Goal: Transaction & Acquisition: Subscribe to service/newsletter

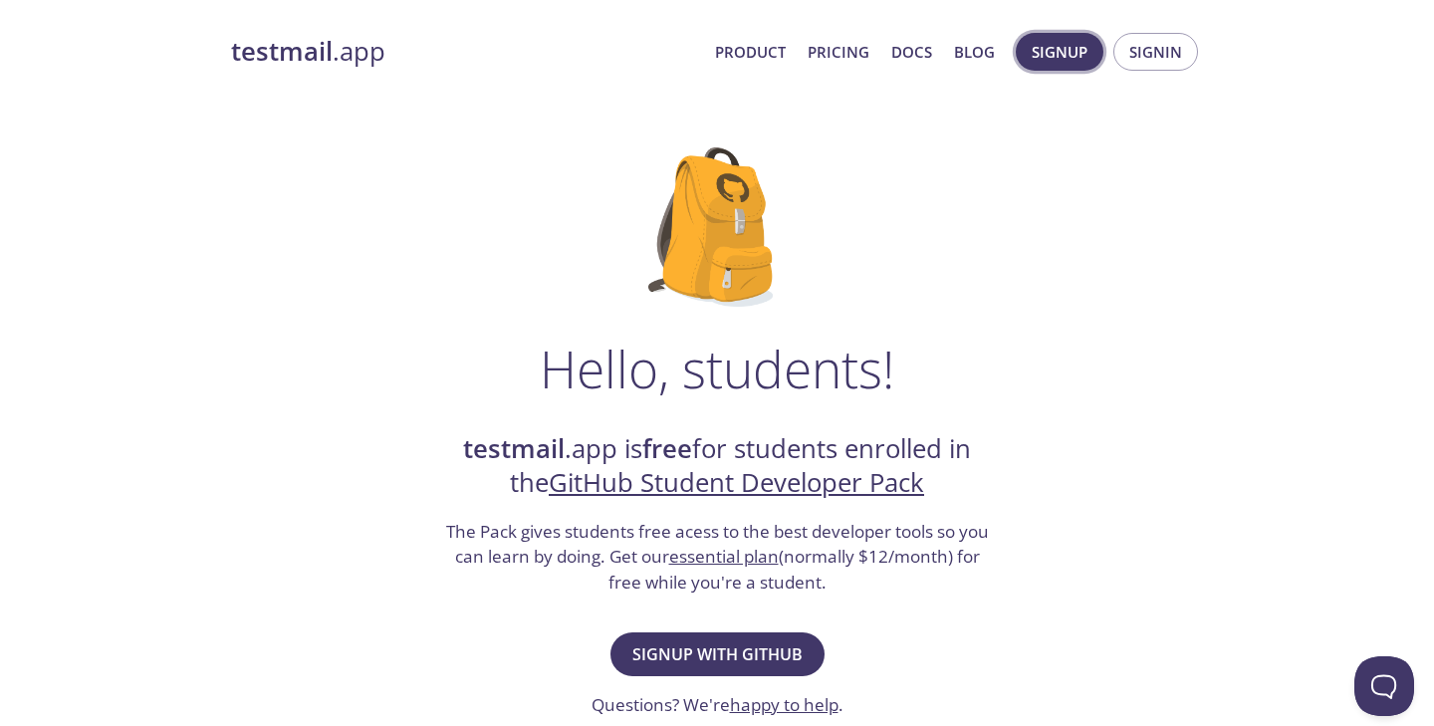
click at [1076, 54] on span "Signup" at bounding box center [1059, 52] width 56 height 26
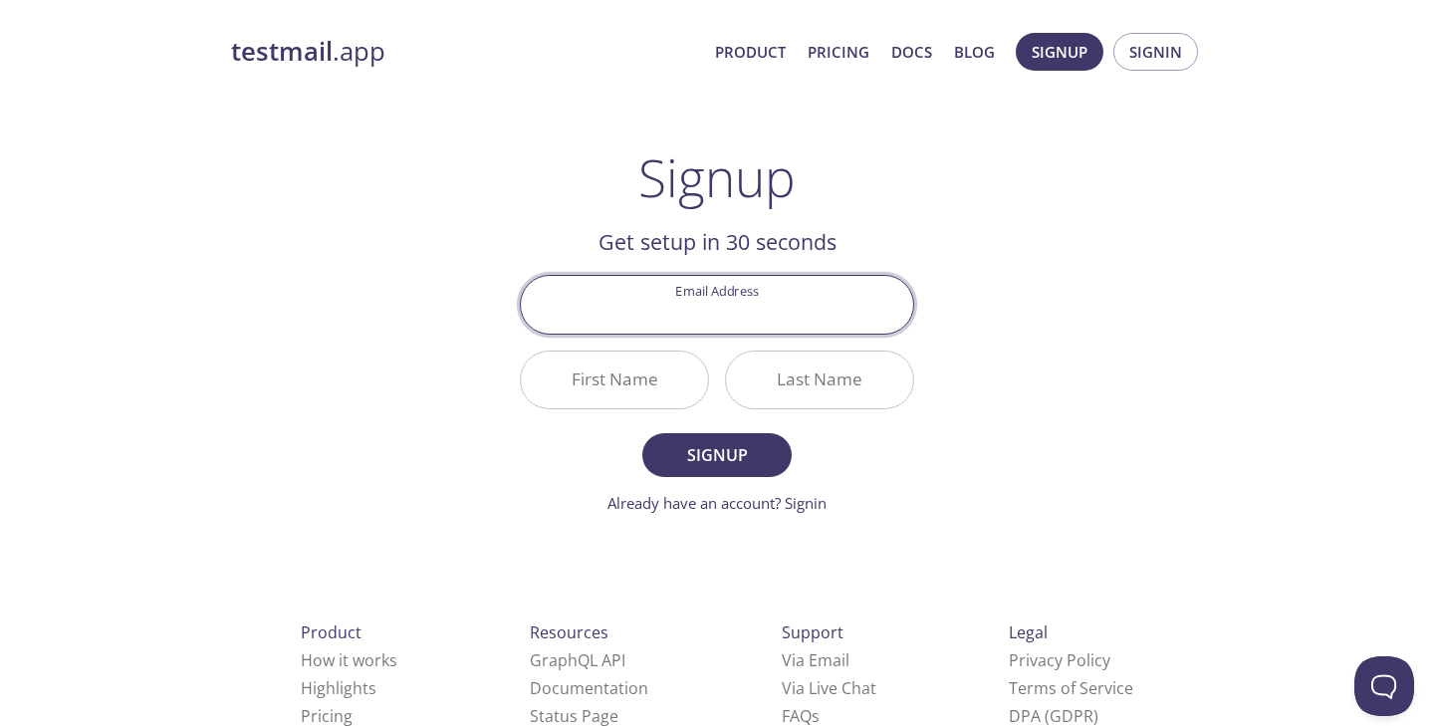
click at [736, 318] on input "Email Address" at bounding box center [717, 304] width 392 height 57
paste input "geminihjj4@gmail.com"
type input "geminihjj4@gmail.com"
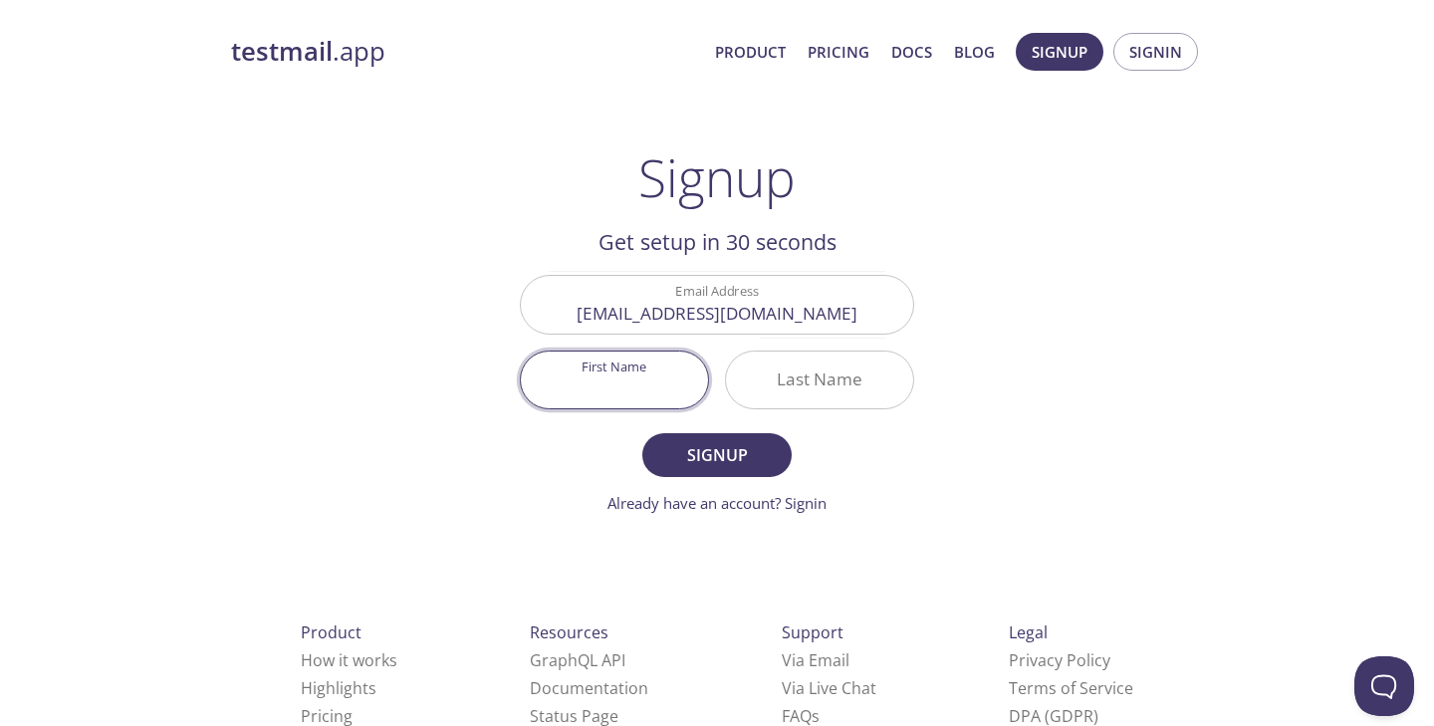
click at [622, 394] on input "First Name" at bounding box center [614, 379] width 187 height 57
type input "Leo"
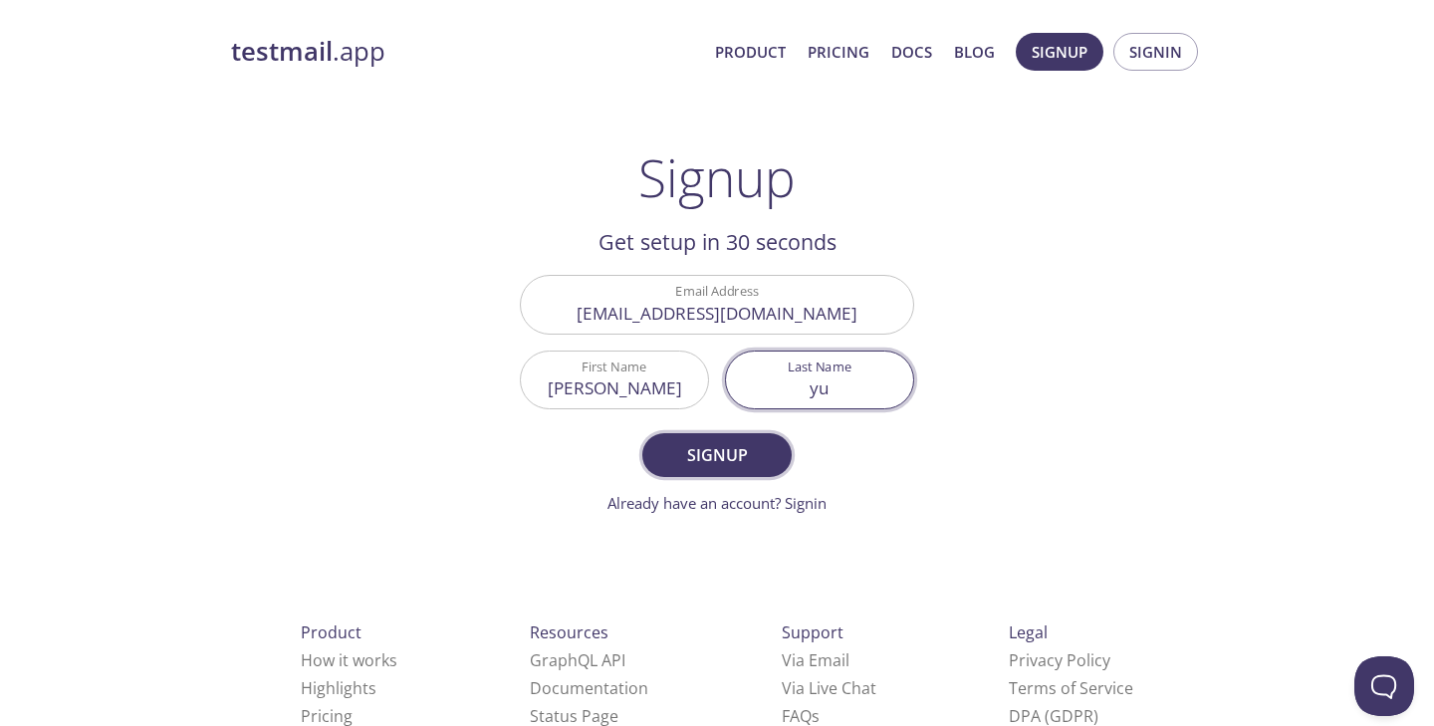
type input "yu"
click at [706, 455] on span "Signup" at bounding box center [717, 455] width 106 height 28
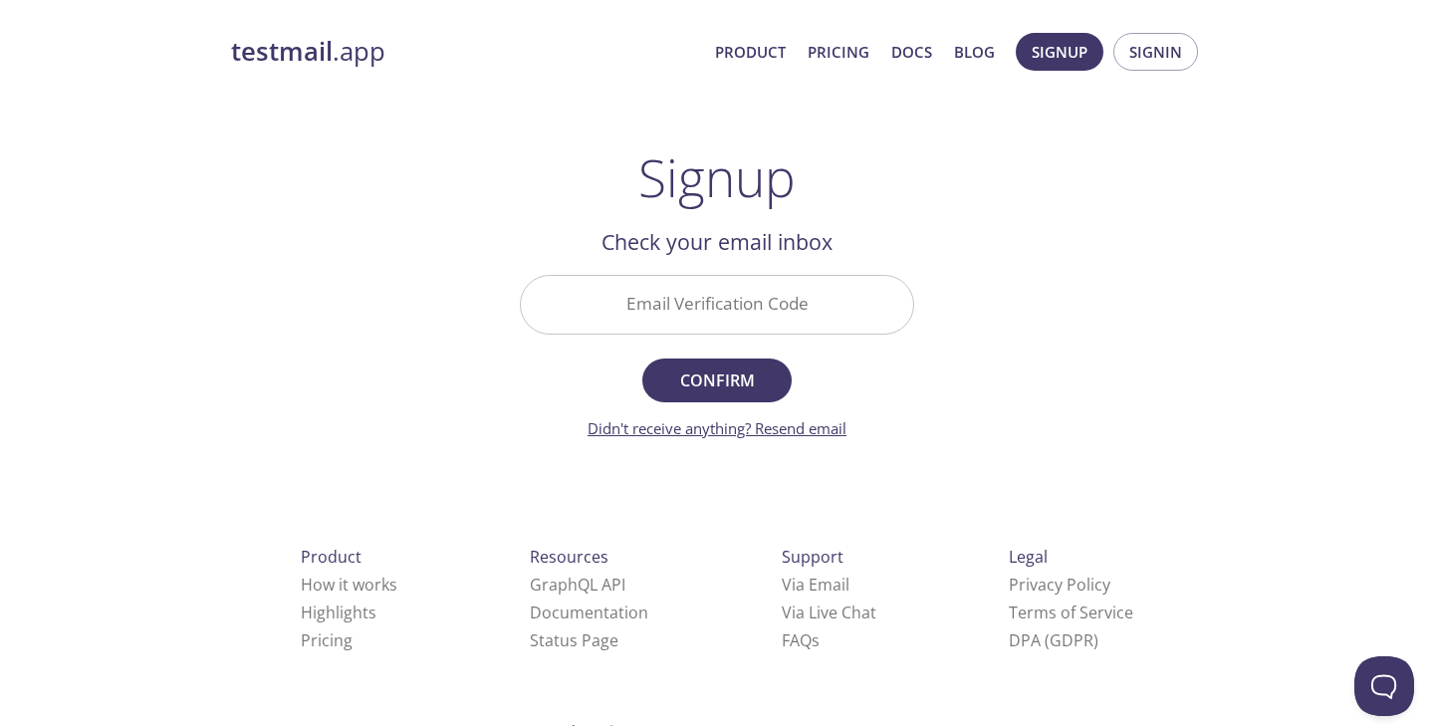
click at [707, 430] on link "Didn't receive anything? Resend email" at bounding box center [716, 428] width 259 height 20
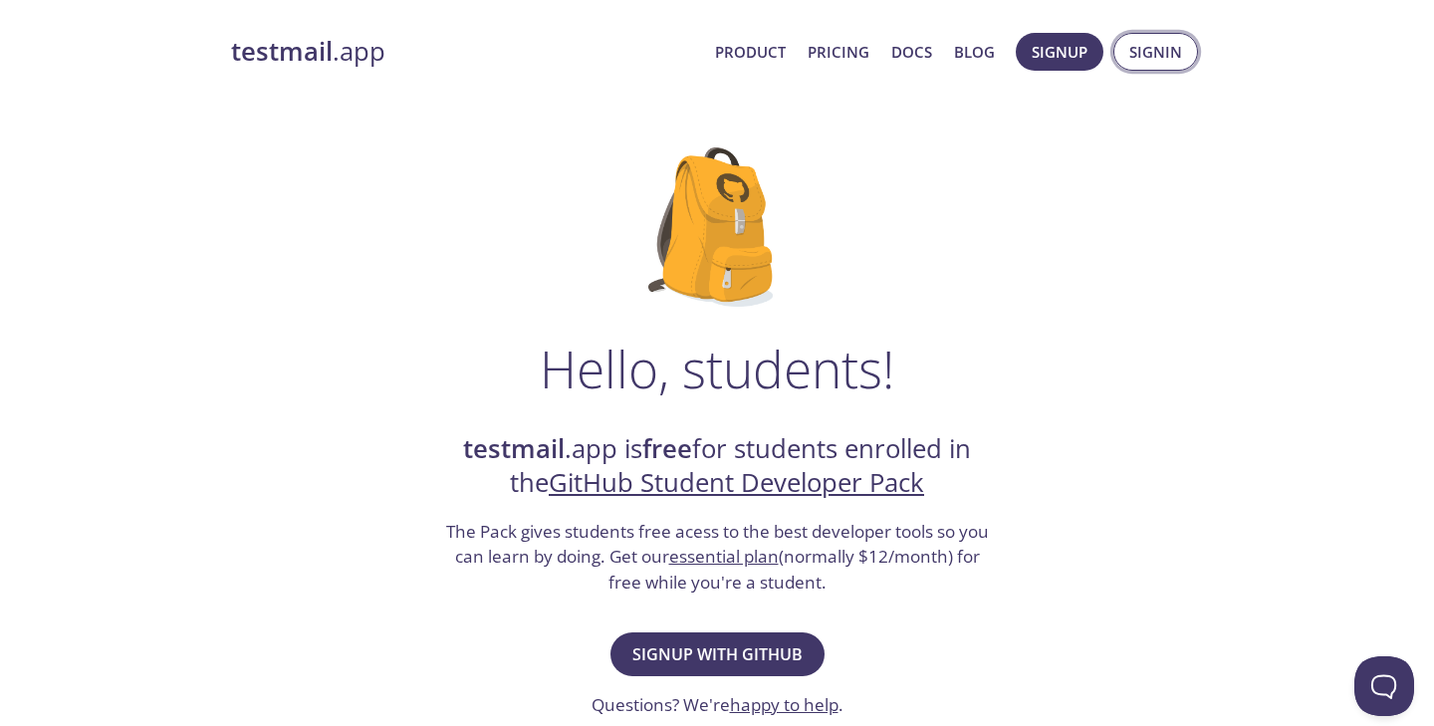
click at [1140, 46] on span "Signin" at bounding box center [1155, 52] width 53 height 26
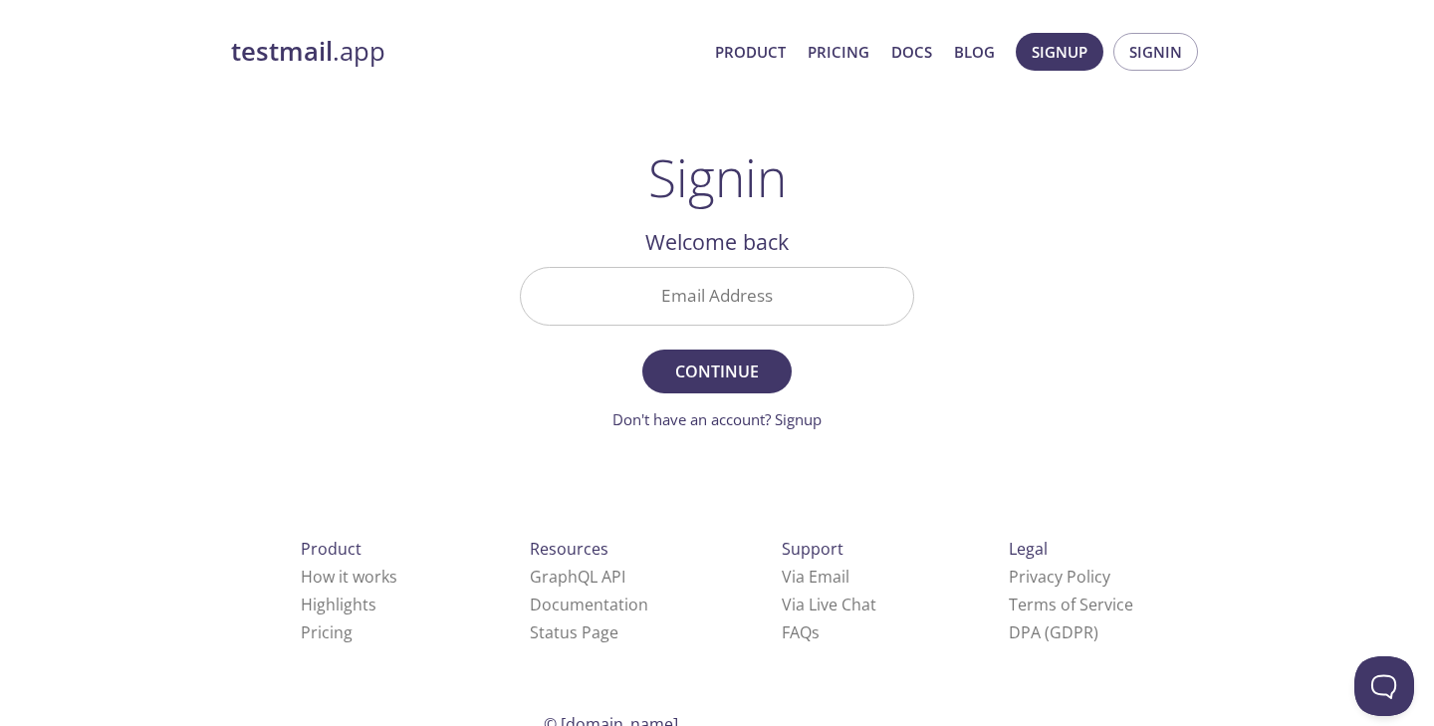
click at [679, 303] on input "Email Address" at bounding box center [717, 296] width 392 height 57
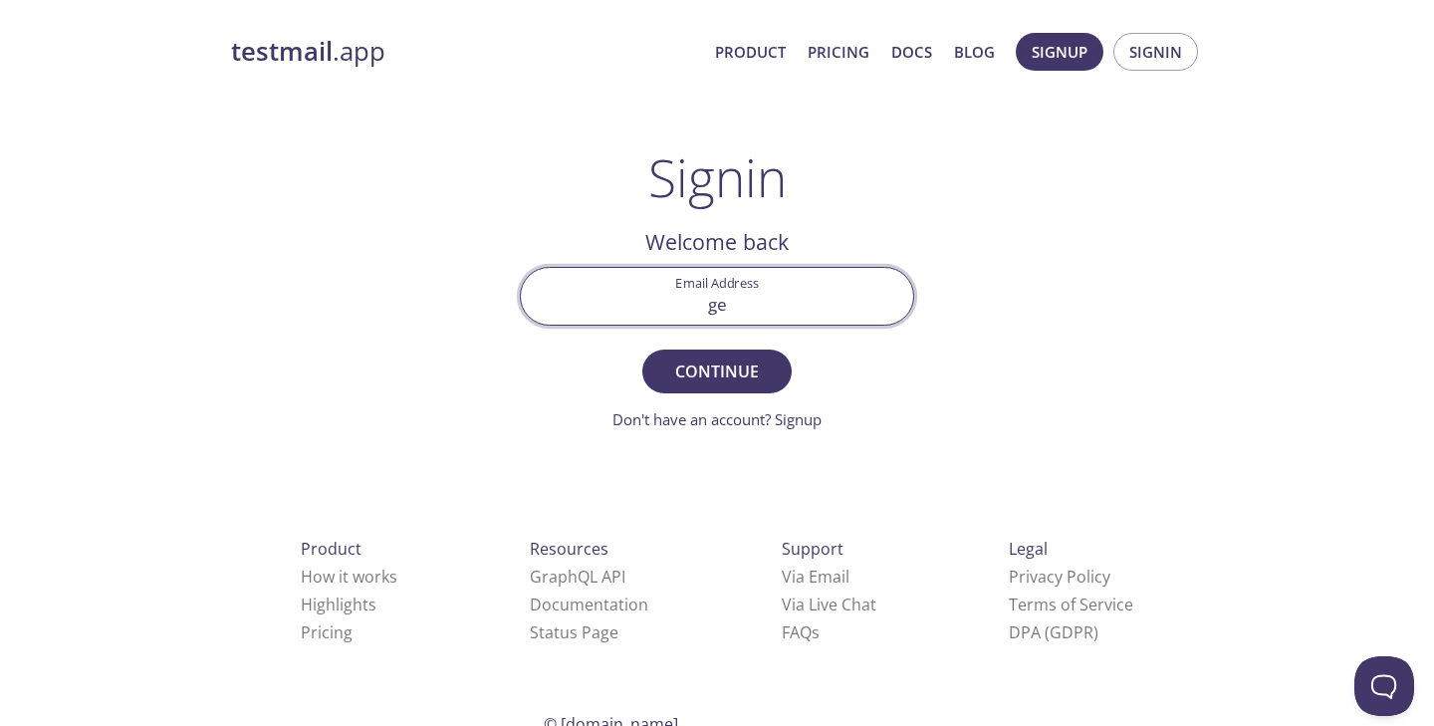
type input "geminihjj4@gmail.com"
click at [690, 365] on span "Continue" at bounding box center [717, 371] width 106 height 28
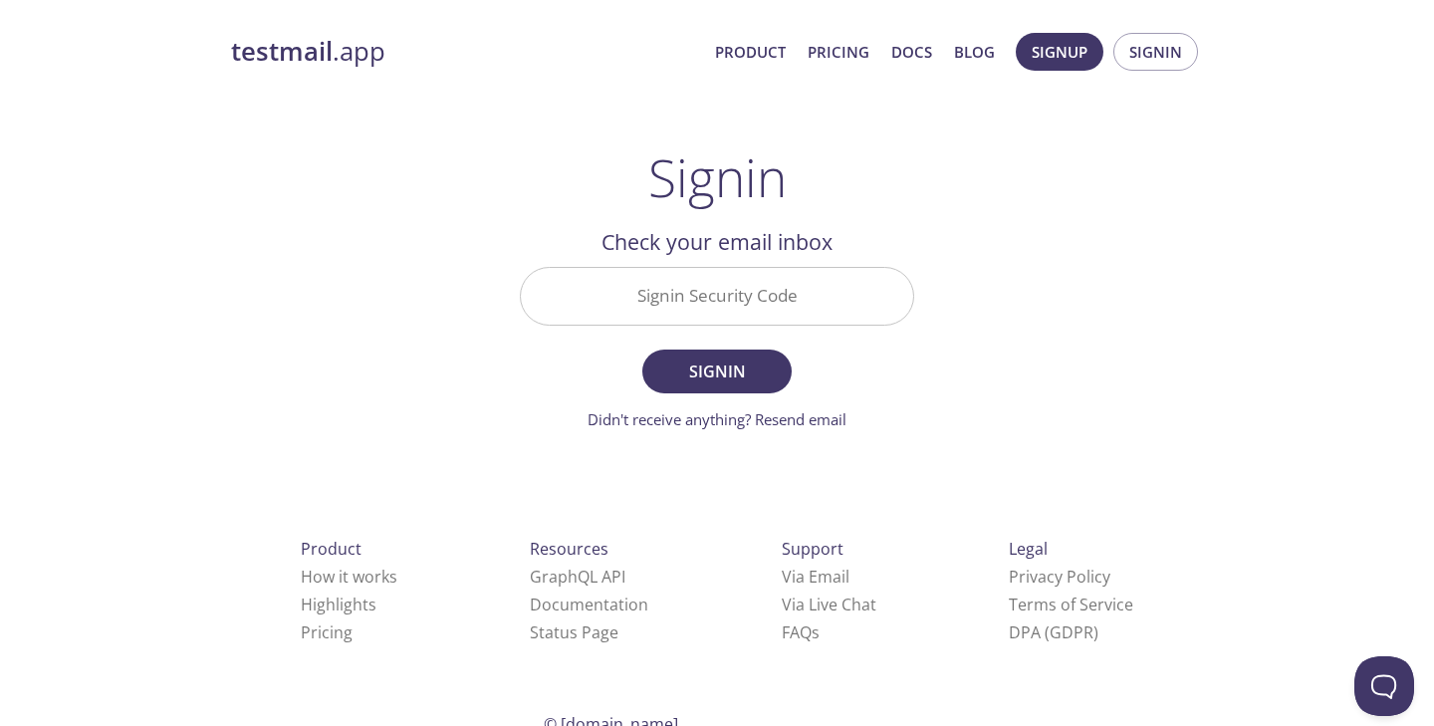
click at [704, 311] on input "Signin Security Code" at bounding box center [717, 296] width 392 height 57
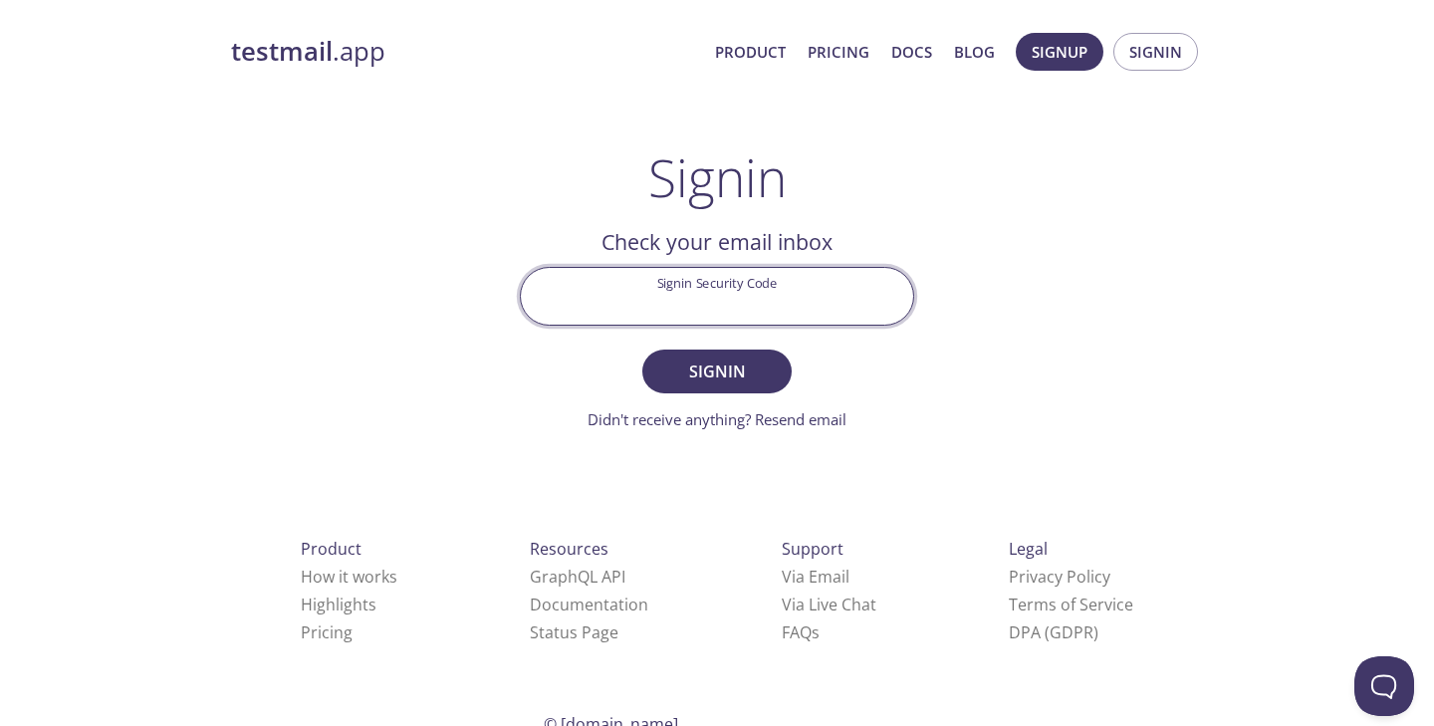
paste input "GXNSDY8"
type input "GXNSDY8"
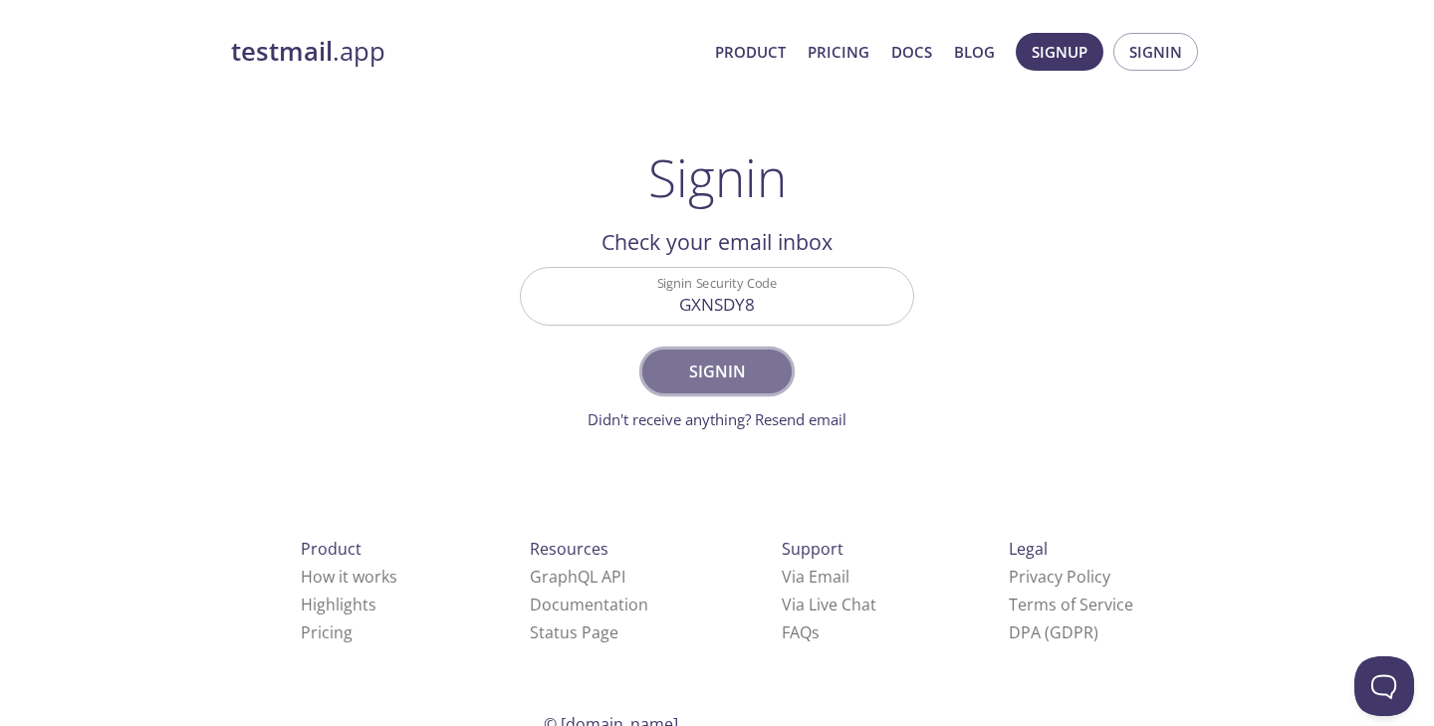
click at [719, 370] on span "Signin" at bounding box center [717, 371] width 106 height 28
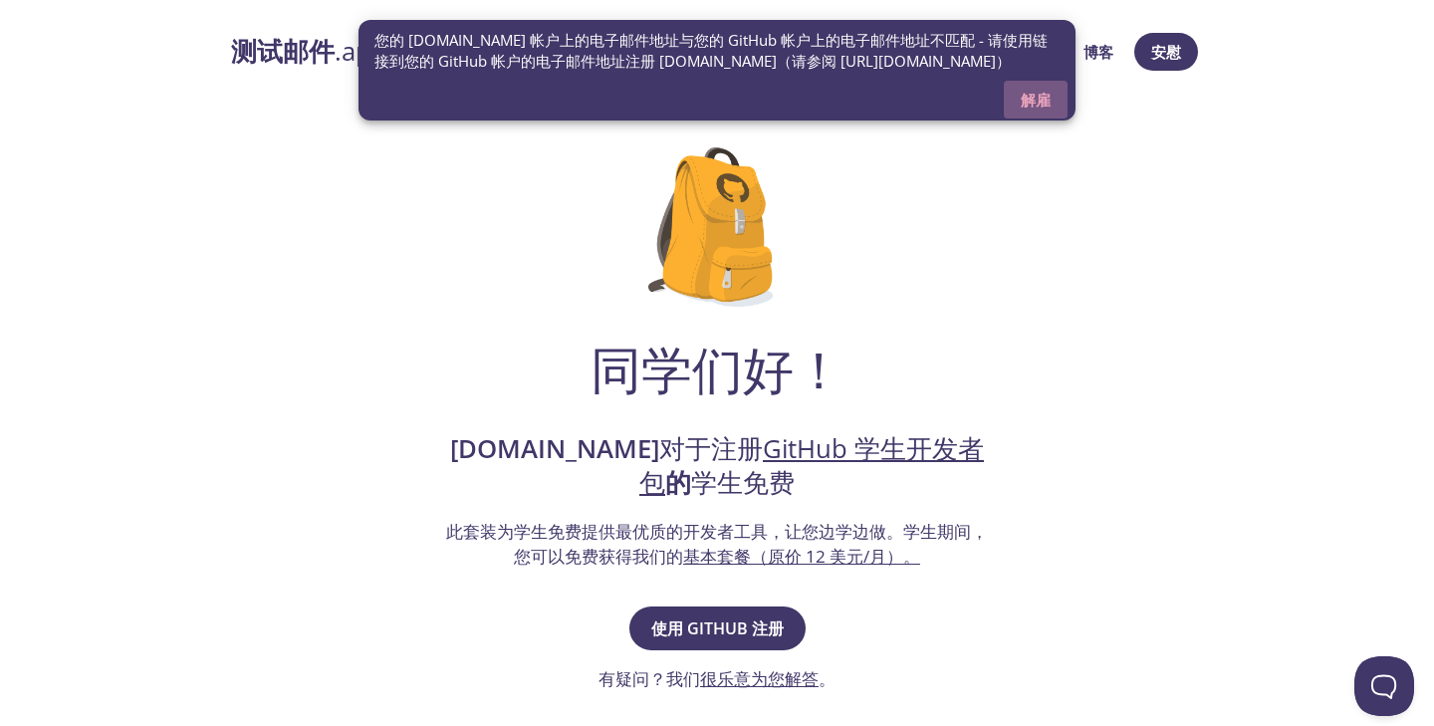
click at [1042, 99] on font "解雇" at bounding box center [1035, 100] width 30 height 20
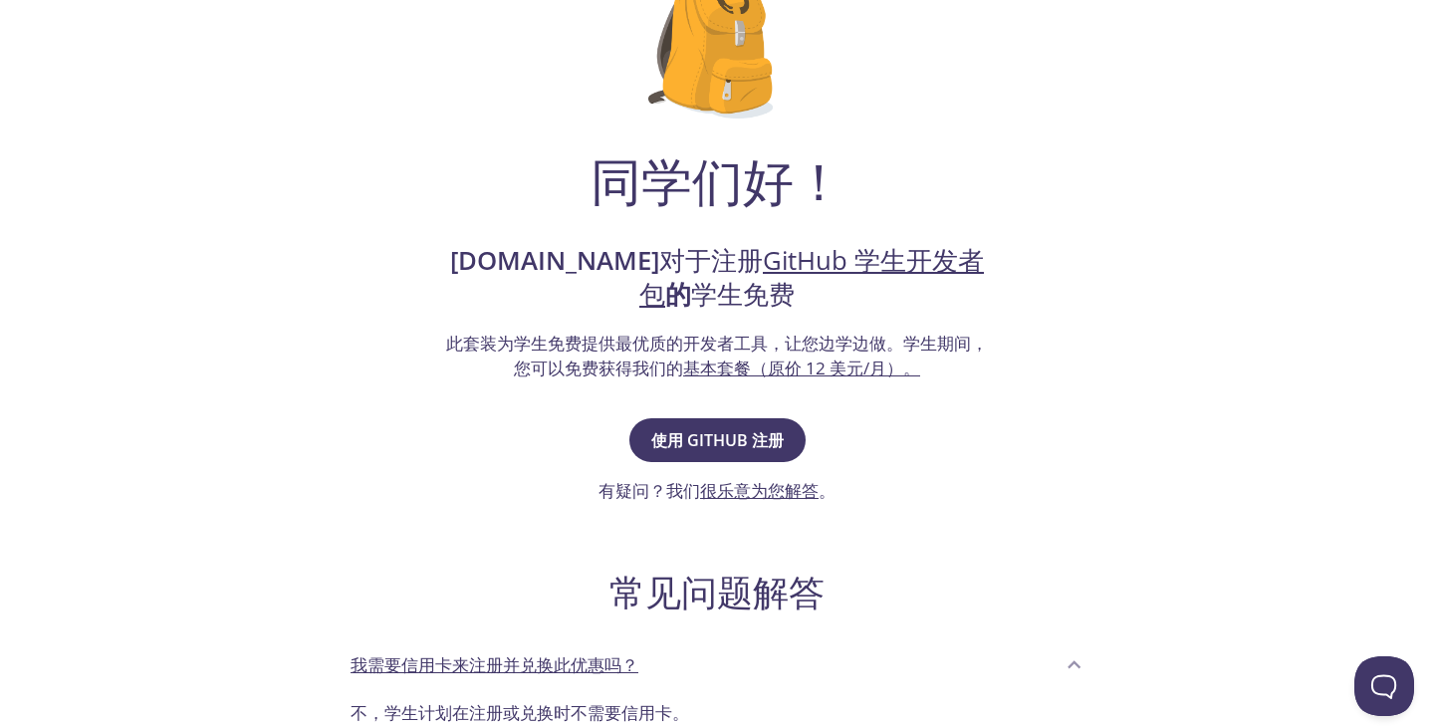
scroll to position [190, 0]
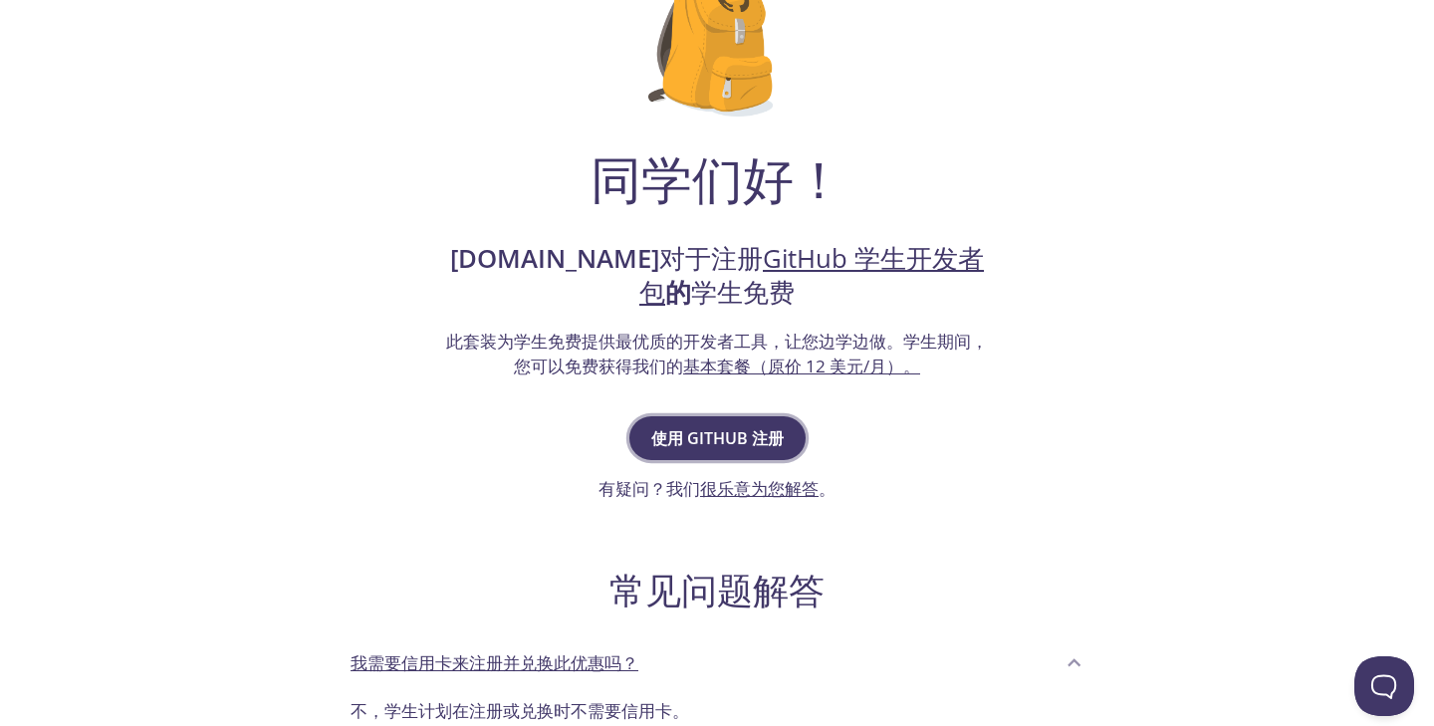
click at [752, 444] on font "使用 GitHub 注册" at bounding box center [717, 438] width 132 height 22
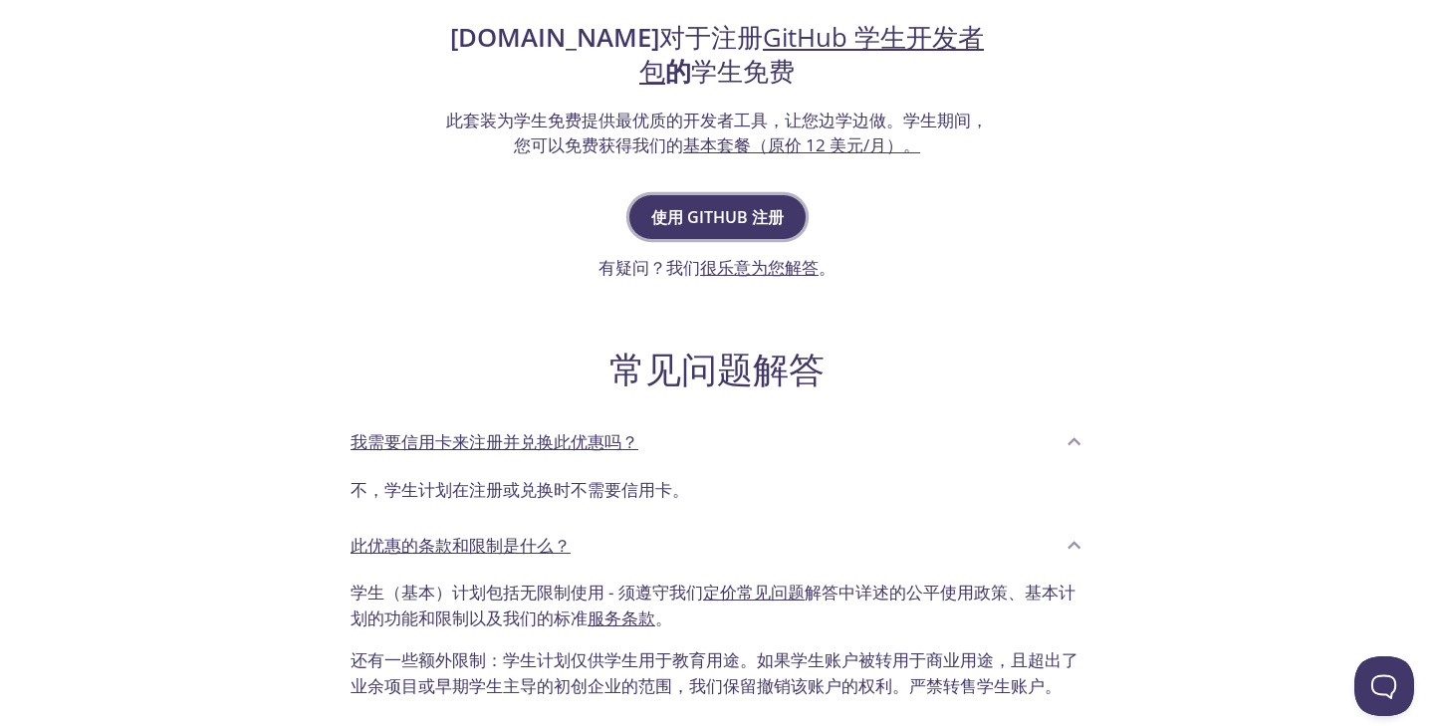
scroll to position [467, 0]
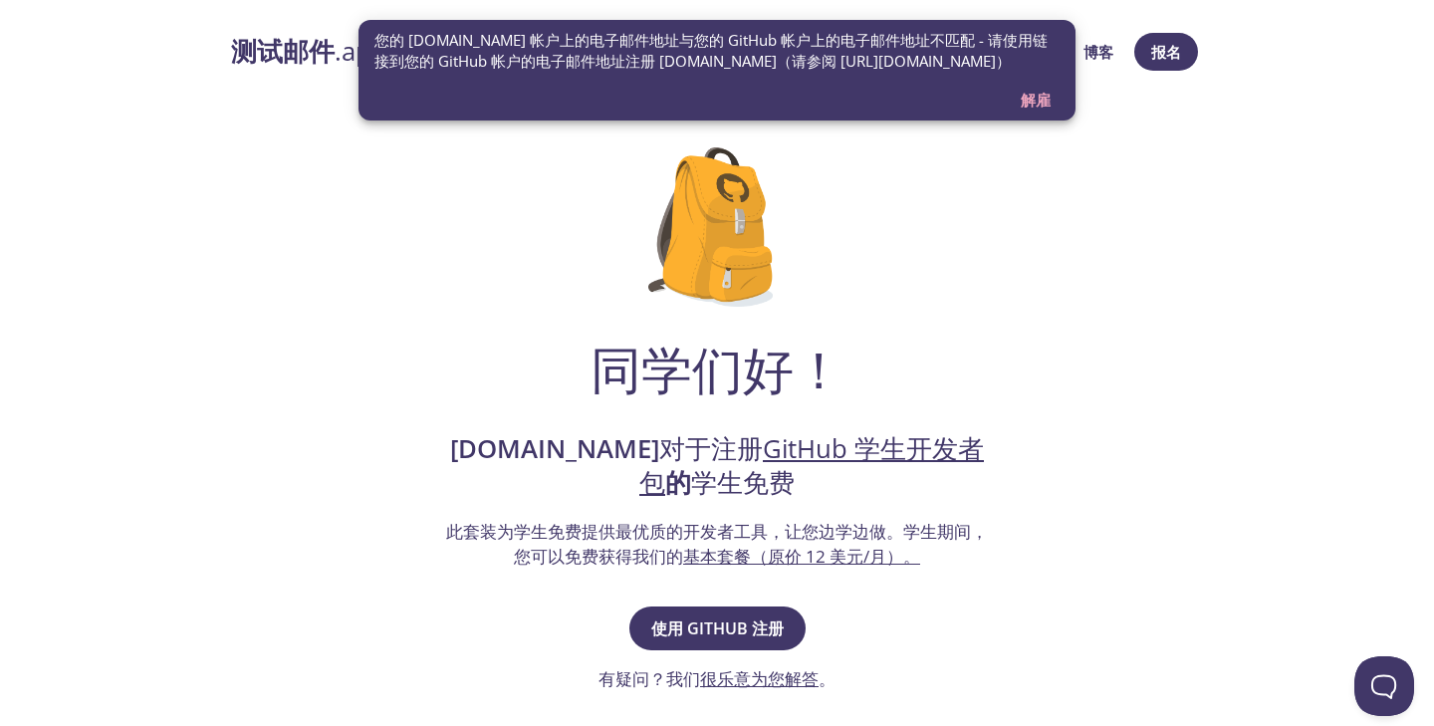
click at [1068, 189] on div "同学们好！ testmail.app 对于注册 GitHub 学生开发者包 的 学生免费 此套装为学生免费提供最优质的开发者工具，让您边学边做。 学生期间，您…" at bounding box center [717, 671] width 972 height 1113
